Goal: Entertainment & Leisure: Consume media (video, audio)

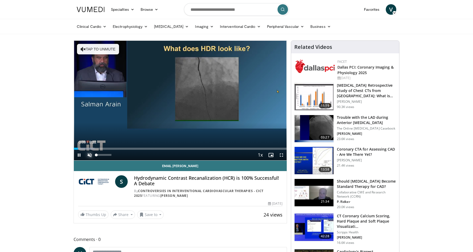
click at [88, 155] on span "Video Player" at bounding box center [89, 155] width 11 height 11
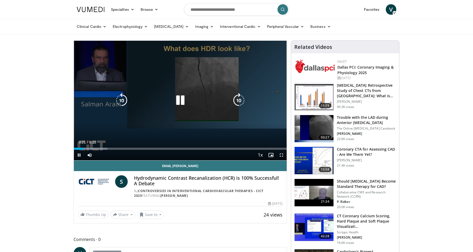
click at [236, 100] on icon "Video Player" at bounding box center [239, 100] width 15 height 15
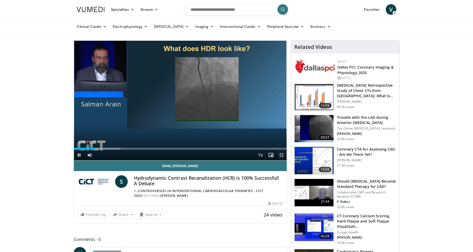
click at [281, 155] on span "Video Player" at bounding box center [281, 155] width 11 height 11
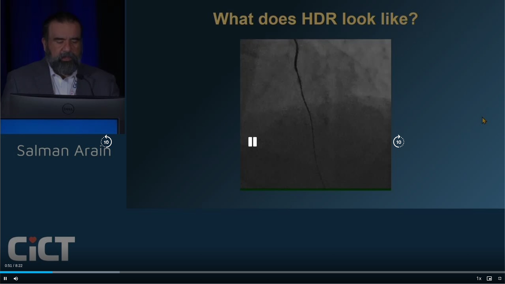
click at [398, 142] on icon "Video Player" at bounding box center [398, 142] width 15 height 15
click at [400, 141] on icon "Video Player" at bounding box center [398, 142] width 15 height 15
click at [399, 142] on icon "Video Player" at bounding box center [398, 142] width 15 height 15
click at [402, 143] on icon "Video Player" at bounding box center [398, 142] width 15 height 15
click at [396, 143] on icon "Video Player" at bounding box center [398, 142] width 15 height 15
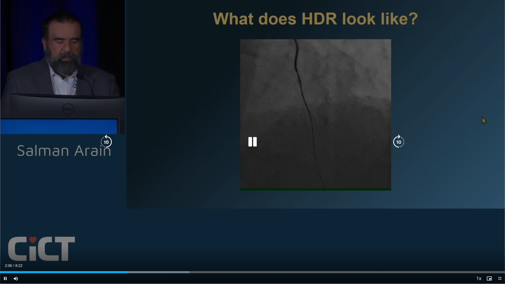
click at [401, 144] on icon "Video Player" at bounding box center [398, 142] width 15 height 15
click at [401, 141] on icon "Video Player" at bounding box center [398, 142] width 15 height 15
click at [401, 143] on icon "Video Player" at bounding box center [398, 142] width 15 height 15
click at [252, 140] on icon "Video Player" at bounding box center [252, 142] width 15 height 15
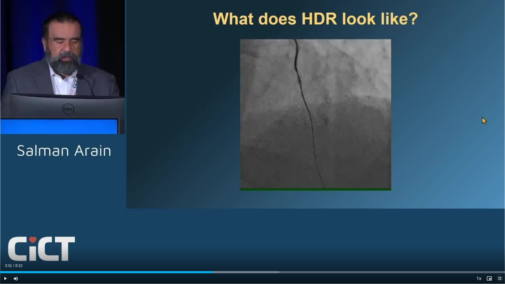
click at [473, 252] on span "Video Player" at bounding box center [499, 278] width 11 height 11
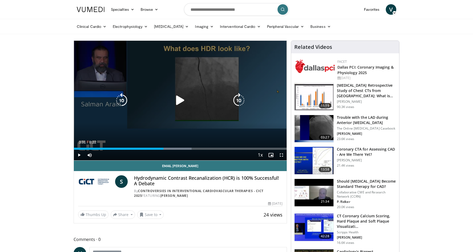
click at [186, 104] on icon "Video Player" at bounding box center [180, 100] width 15 height 15
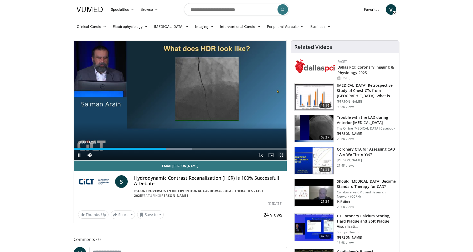
click at [282, 156] on span "Video Player" at bounding box center [281, 155] width 11 height 11
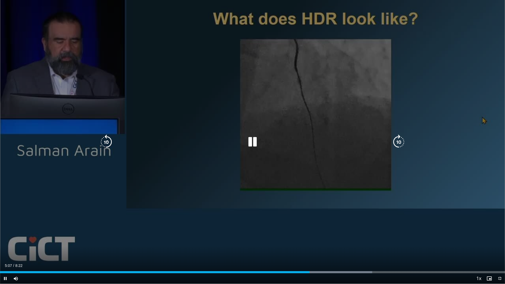
click at [399, 136] on icon "Video Player" at bounding box center [398, 142] width 15 height 15
click at [396, 140] on icon "Video Player" at bounding box center [398, 142] width 15 height 15
click at [395, 141] on icon "Video Player" at bounding box center [398, 142] width 15 height 15
click at [401, 139] on icon "Video Player" at bounding box center [398, 142] width 15 height 15
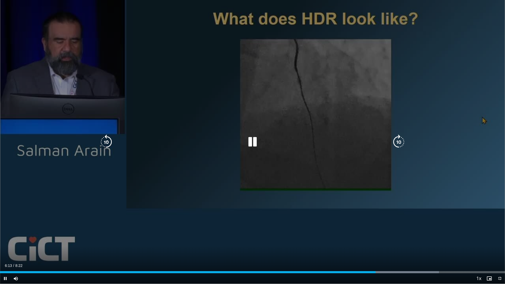
click at [399, 138] on icon "Video Player" at bounding box center [398, 142] width 15 height 15
click at [399, 145] on icon "Video Player" at bounding box center [398, 142] width 15 height 15
click at [397, 138] on icon "Video Player" at bounding box center [398, 142] width 15 height 15
click at [400, 140] on icon "Video Player" at bounding box center [398, 142] width 15 height 15
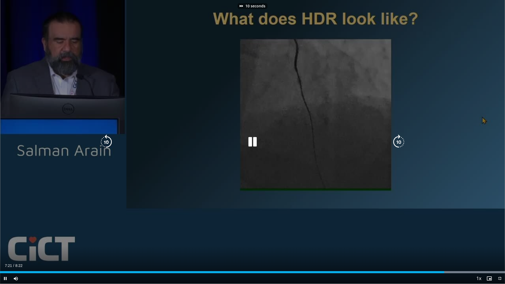
click at [400, 140] on icon "Video Player" at bounding box center [398, 142] width 15 height 15
click at [399, 140] on icon "Video Player" at bounding box center [398, 142] width 15 height 15
click at [401, 140] on icon "Video Player" at bounding box center [398, 142] width 15 height 15
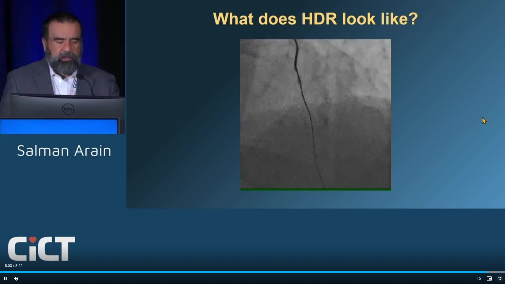
click at [473, 252] on span "Video Player" at bounding box center [499, 278] width 11 height 11
